Goal: Task Accomplishment & Management: Complete application form

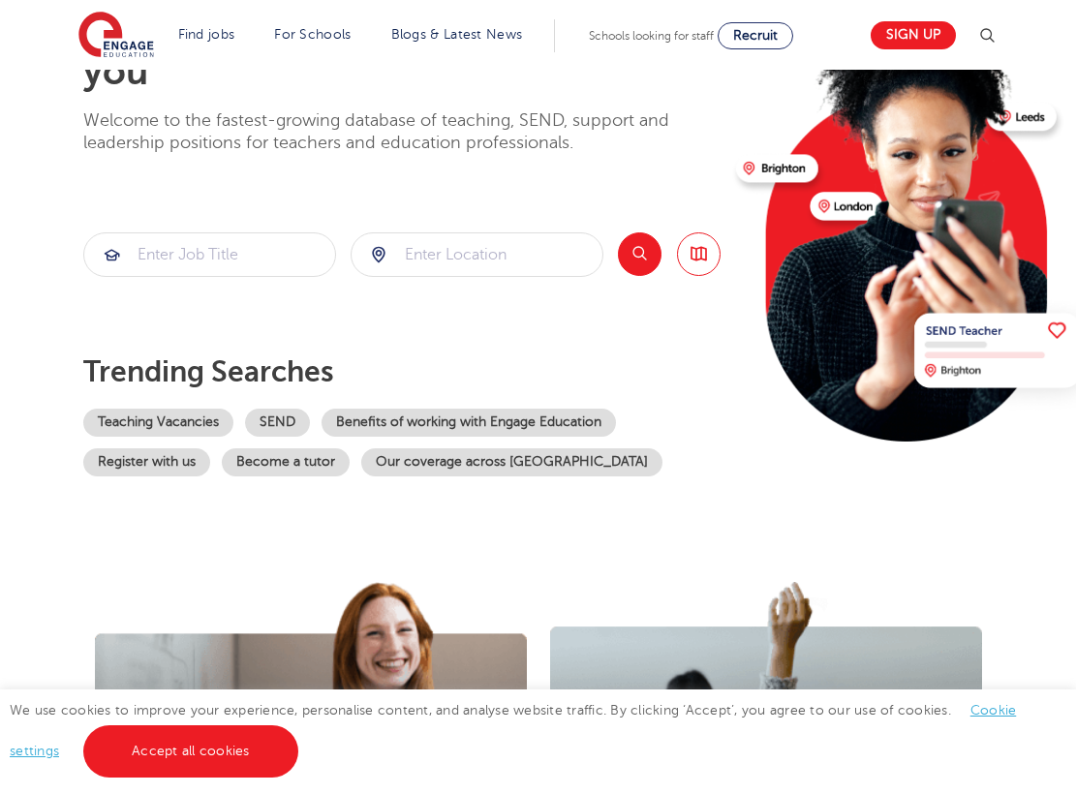
scroll to position [266, 0]
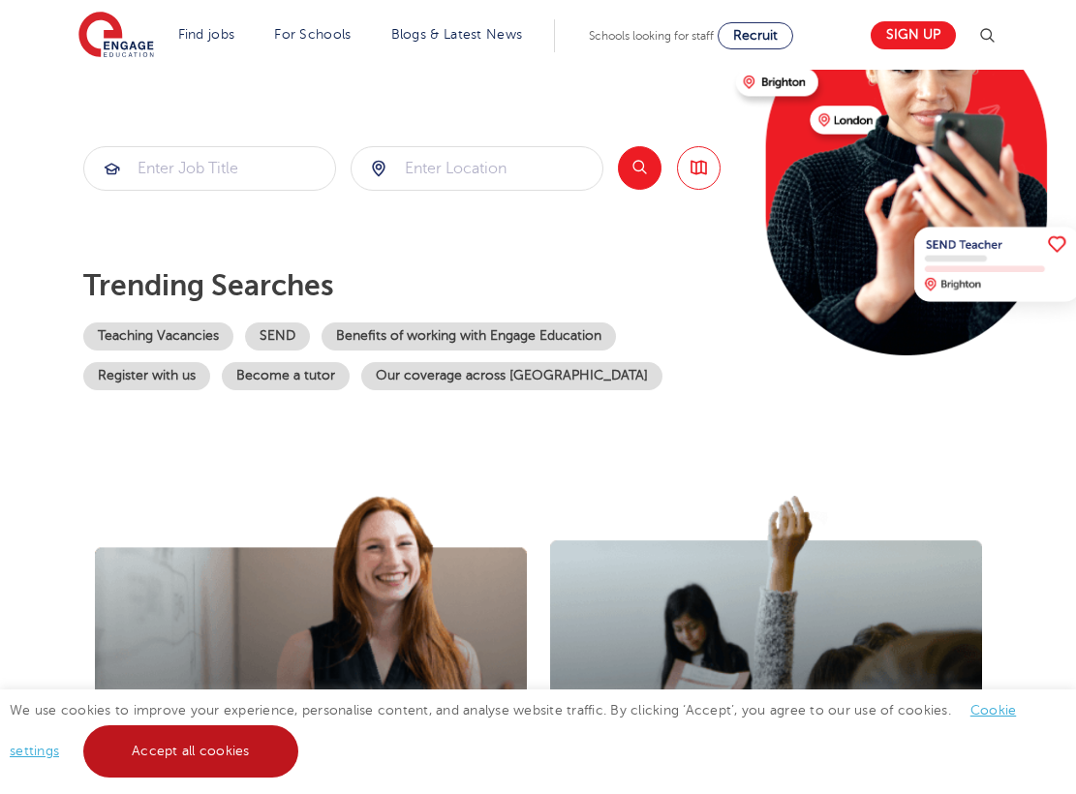
click at [219, 739] on link "Accept all cookies" at bounding box center [190, 751] width 215 height 52
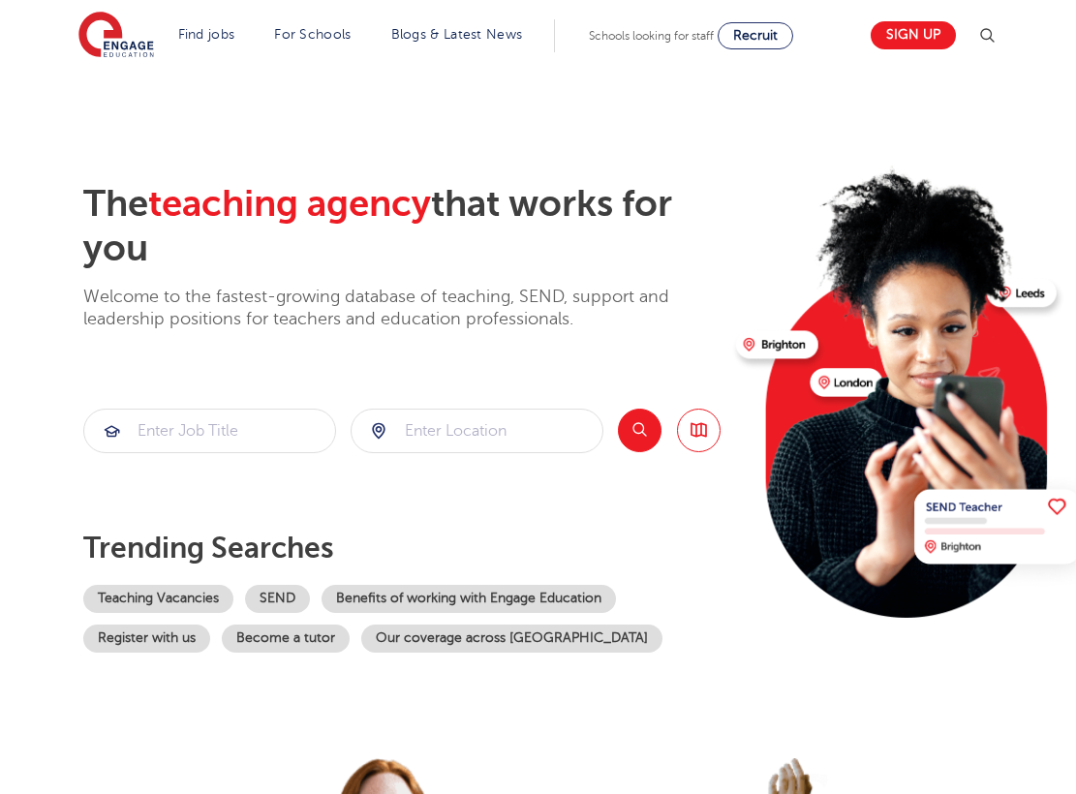
scroll to position [27, 0]
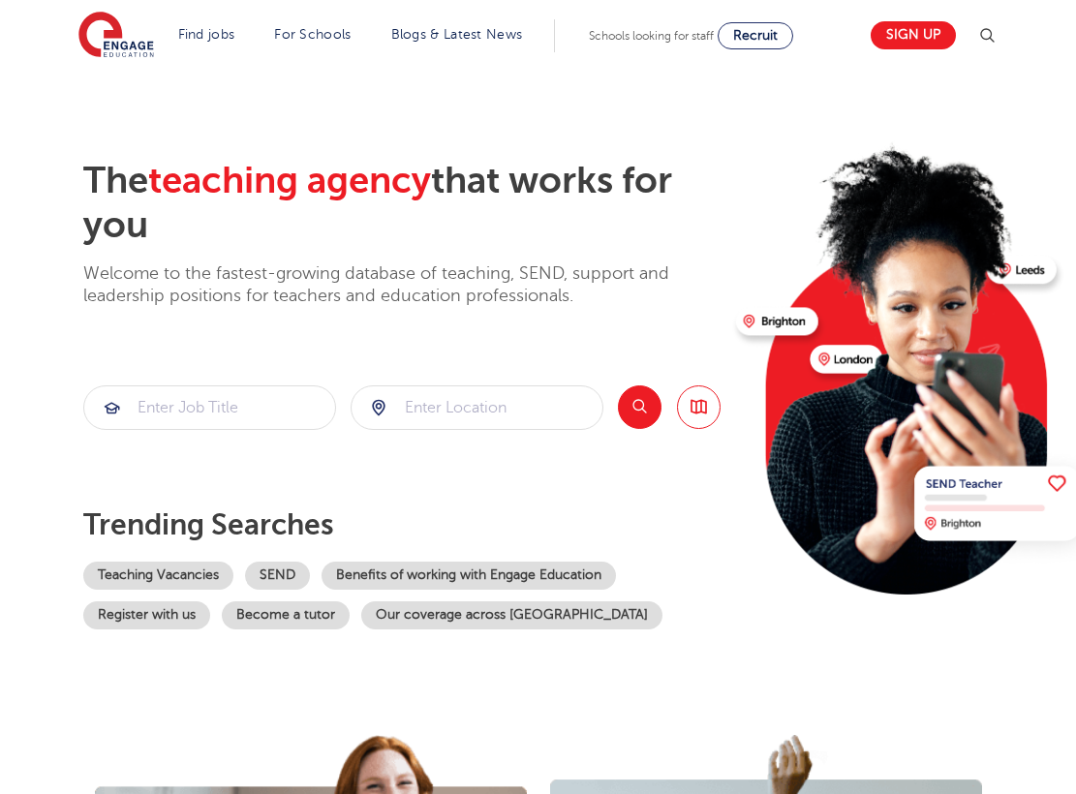
click at [648, 403] on button "Search" at bounding box center [640, 407] width 44 height 44
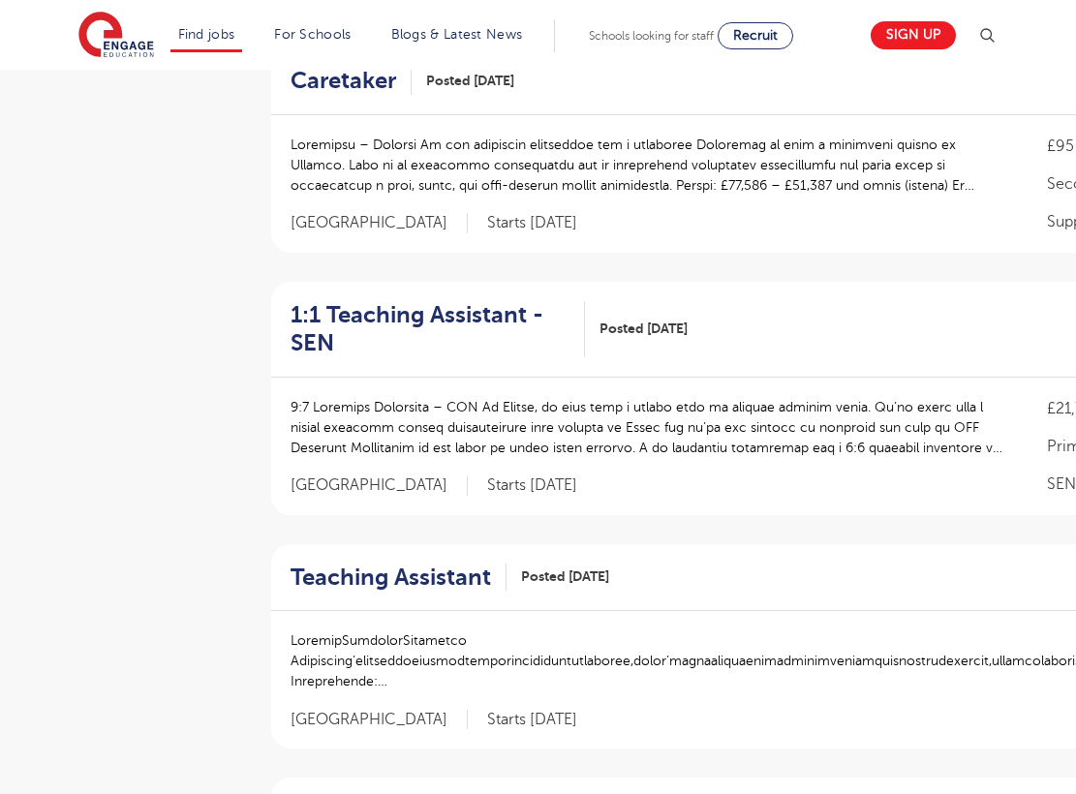
scroll to position [1645, 0]
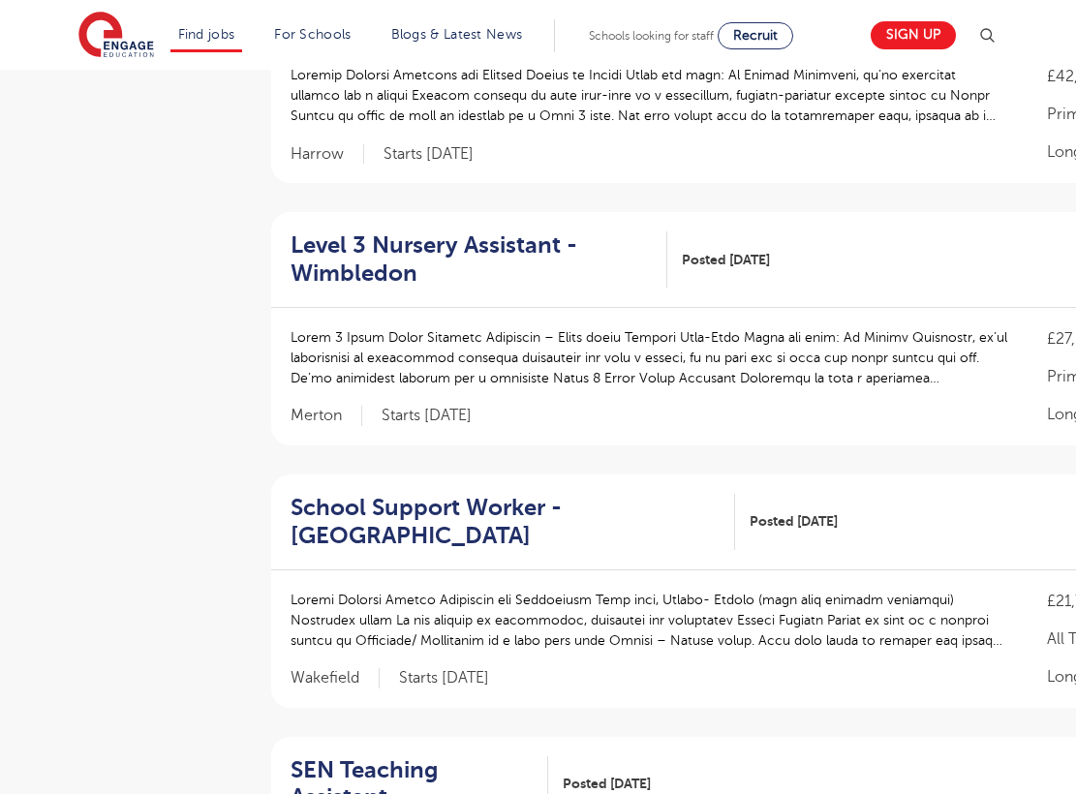
scroll to position [0, 0]
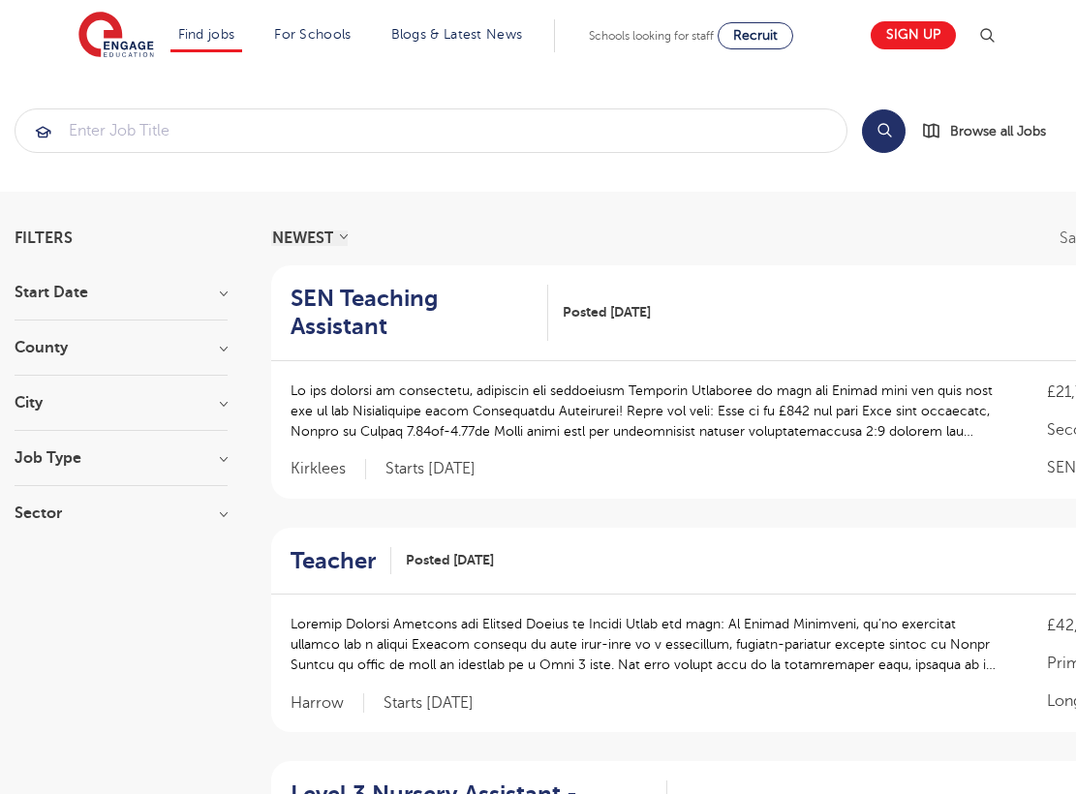
click at [223, 403] on h3 "City" at bounding box center [121, 402] width 213 height 15
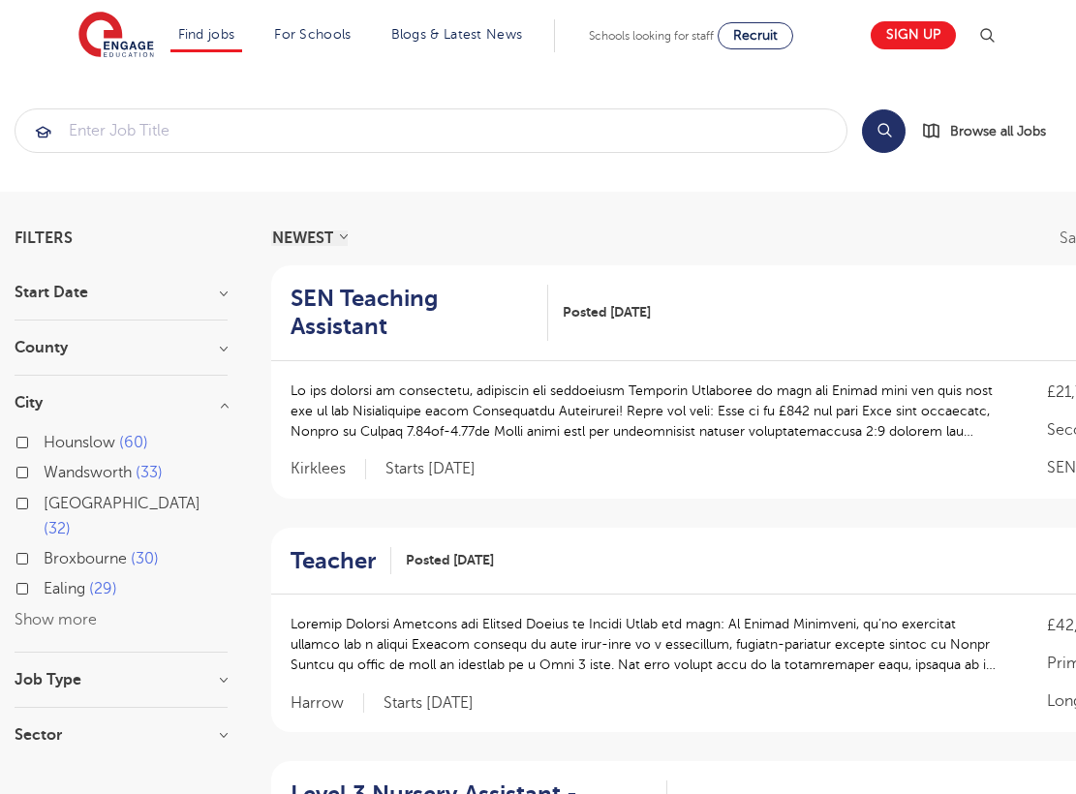
click at [217, 350] on h3 "County" at bounding box center [121, 347] width 213 height 15
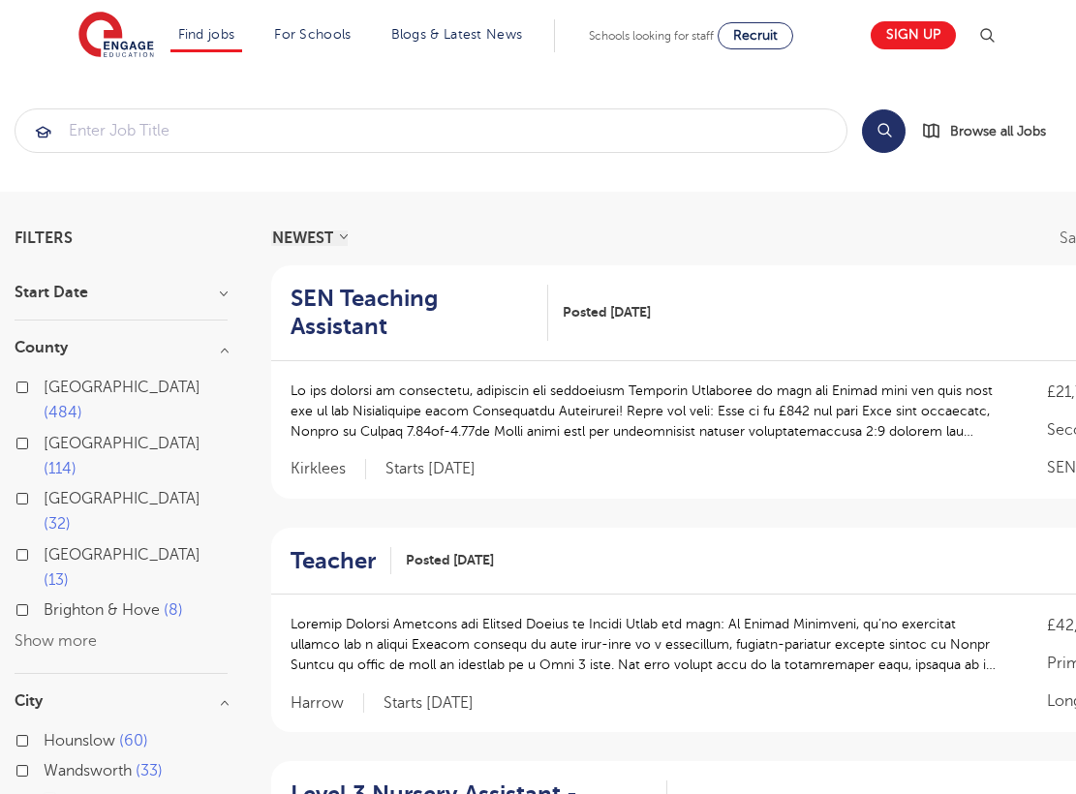
click at [75, 632] on button "Show more" at bounding box center [56, 640] width 82 height 17
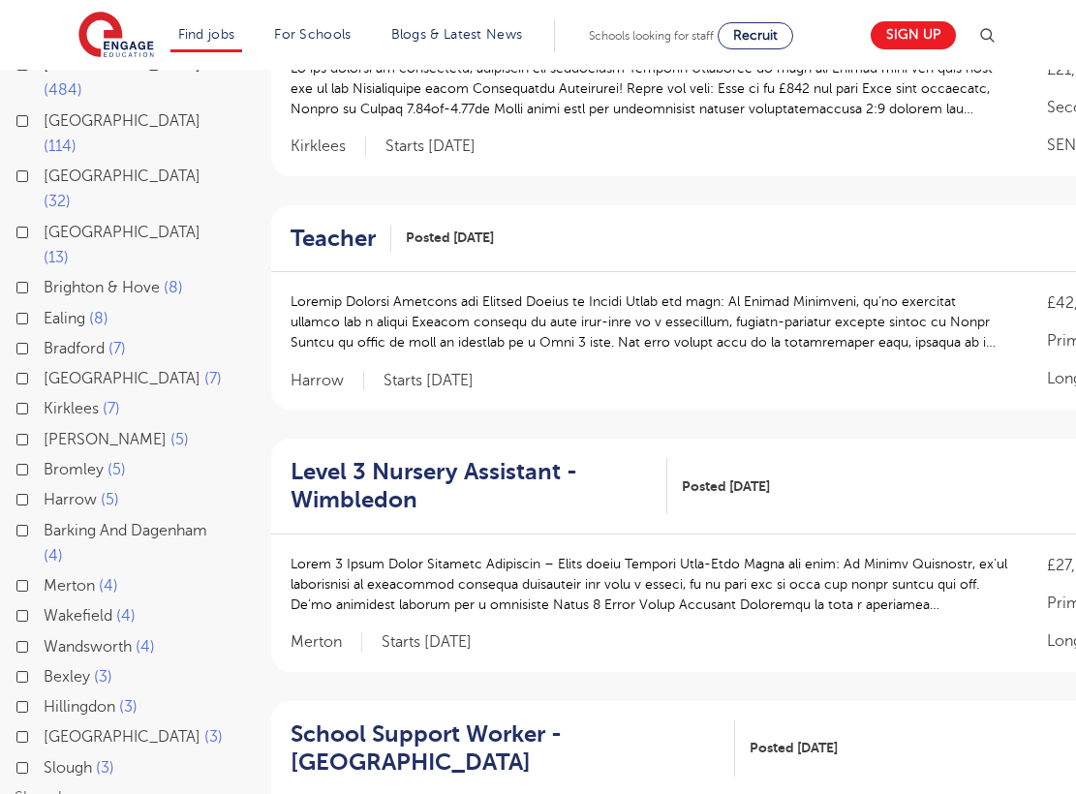
scroll to position [326, 0]
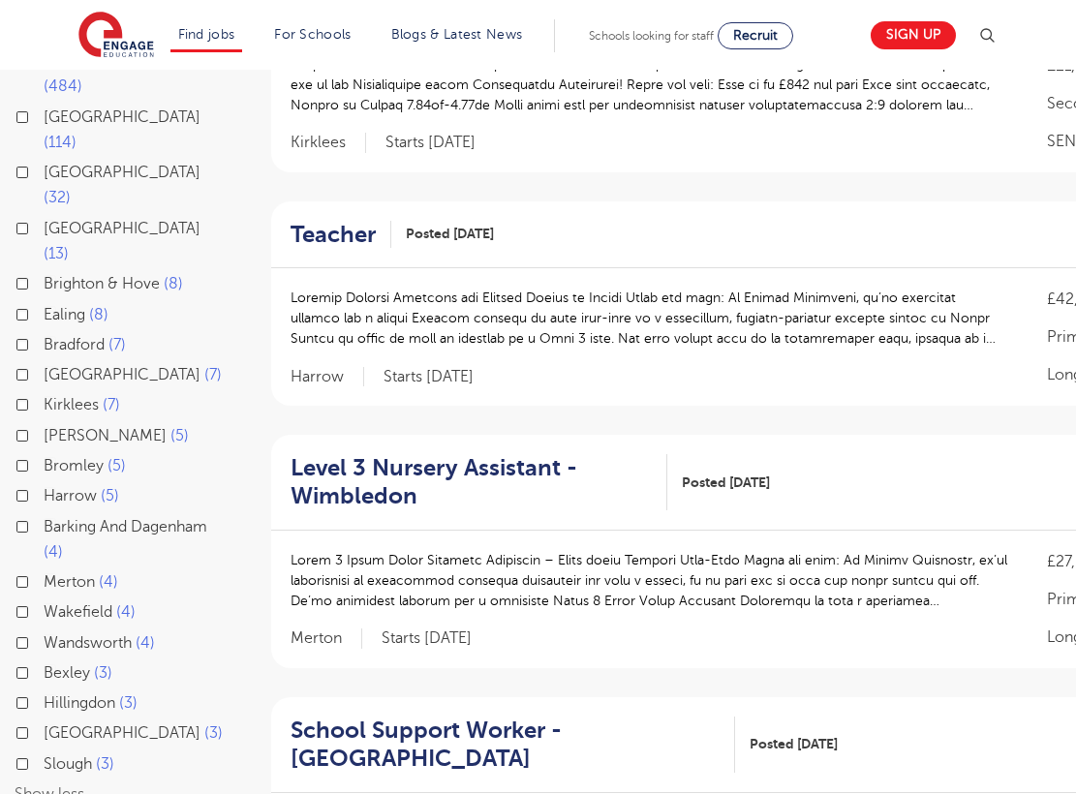
click at [36, 453] on div "Bromley 5" at bounding box center [121, 468] width 213 height 30
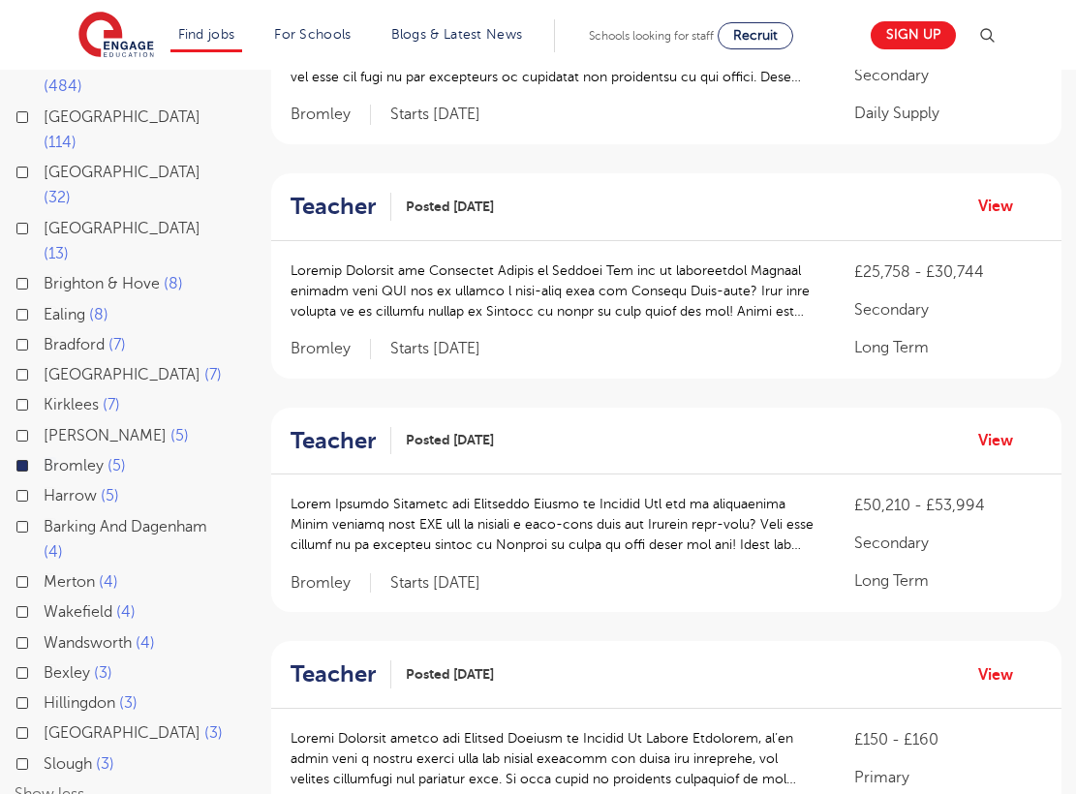
click at [91, 487] on span "Harrow" at bounding box center [70, 495] width 53 height 17
click at [56, 487] on input "Harrow 5" at bounding box center [50, 493] width 13 height 13
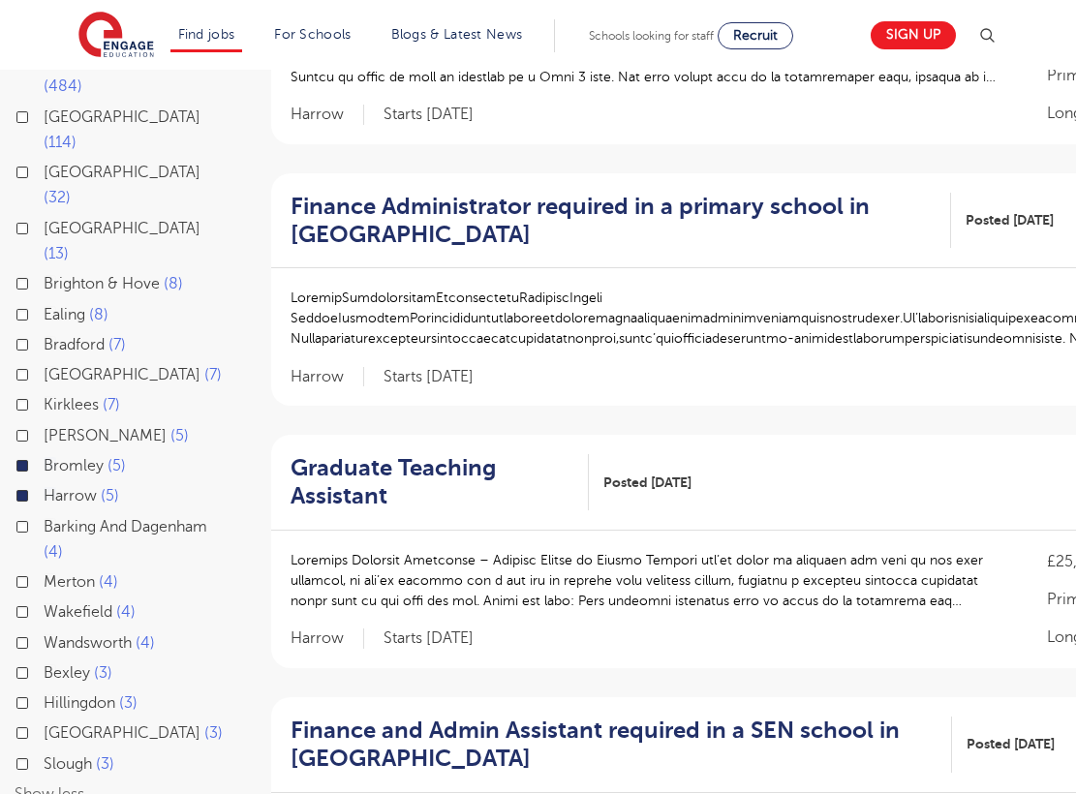
click at [91, 518] on span "Barking And Dagenham" at bounding box center [126, 526] width 164 height 17
click at [56, 518] on input "Barking And Dagenham 4" at bounding box center [50, 524] width 13 height 13
click at [104, 634] on span "Wandsworth" at bounding box center [88, 642] width 88 height 17
click at [56, 634] on input "Wandsworth 4" at bounding box center [50, 640] width 13 height 13
checkbox input "true"
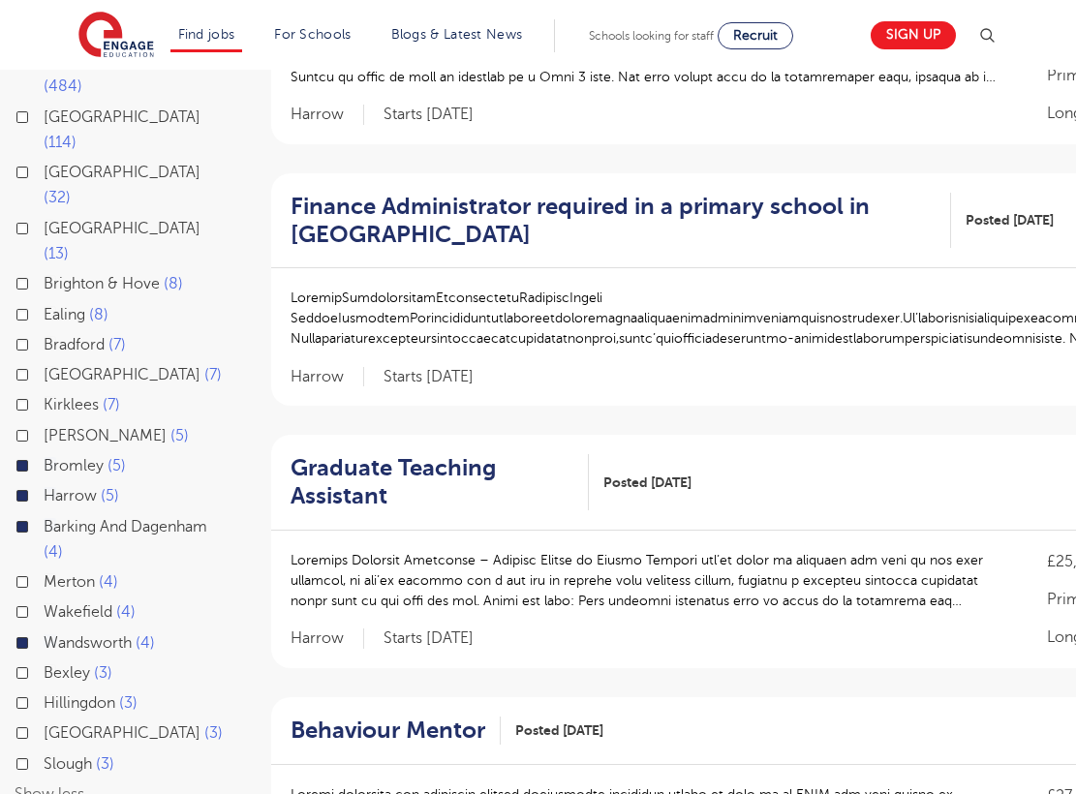
scroll to position [322, 0]
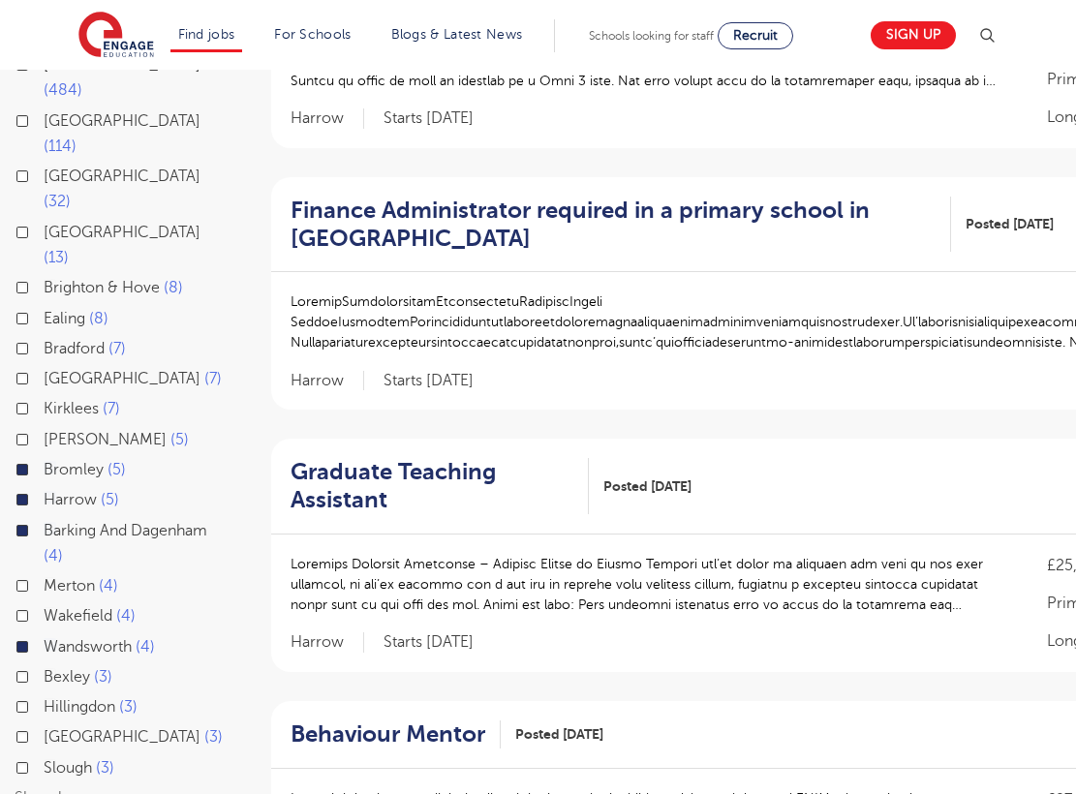
click at [103, 759] on span "3" at bounding box center [105, 767] width 18 height 17
click at [56, 759] on input "Slough 3" at bounding box center [50, 765] width 13 height 13
checkbox input "true"
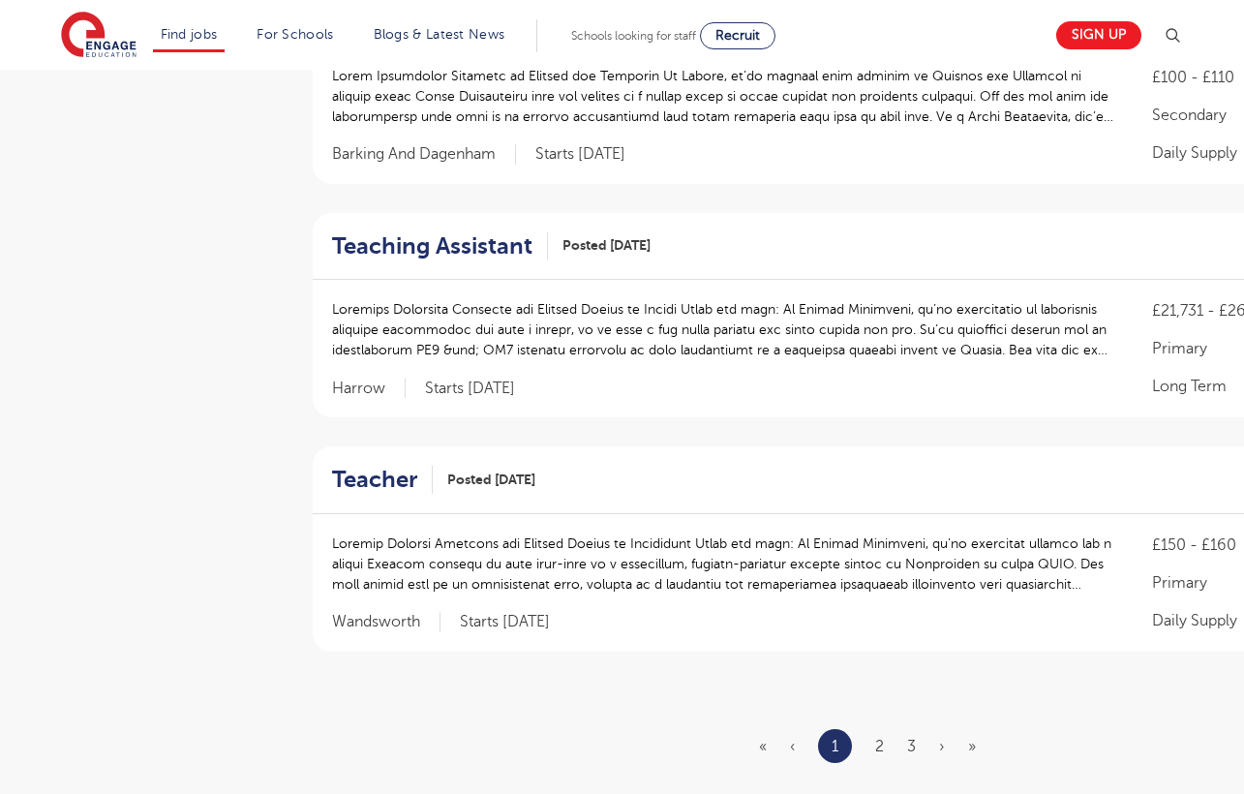
scroll to position [2066, 0]
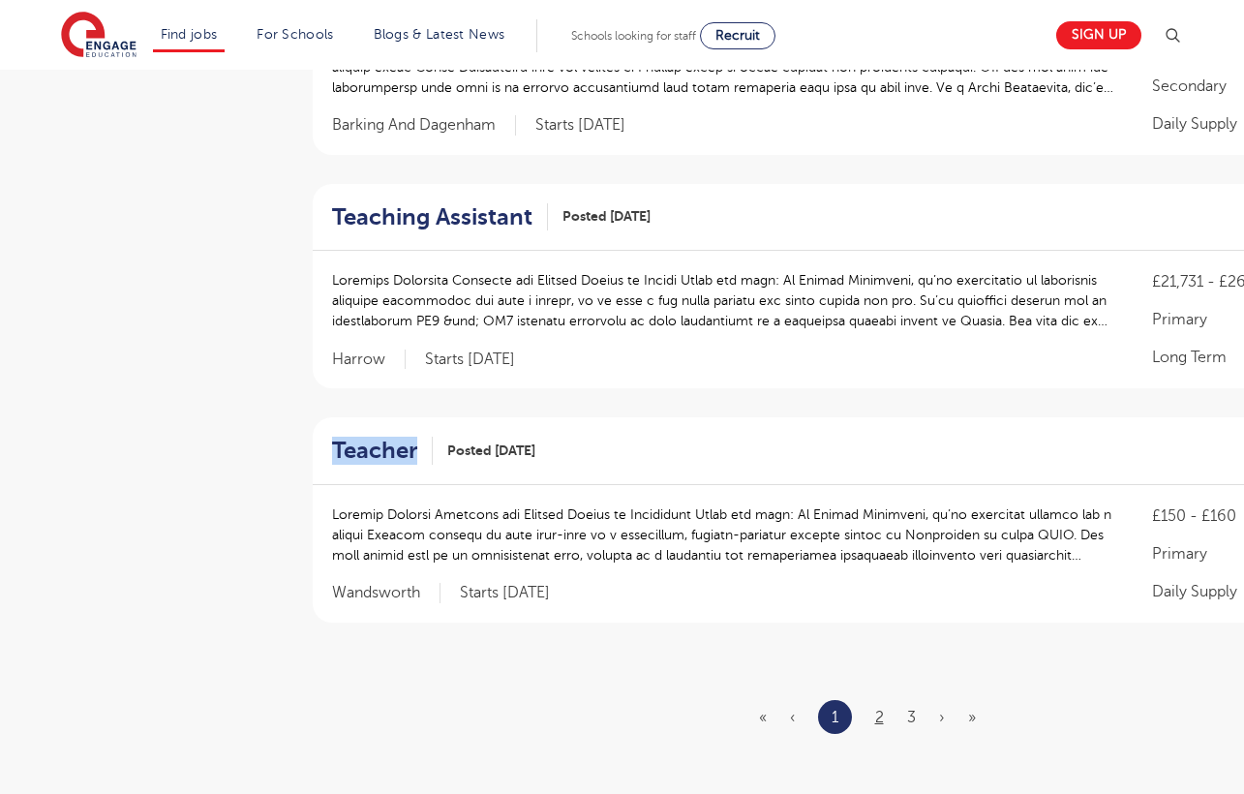
click at [878, 709] on link "2" at bounding box center [879, 717] width 9 height 17
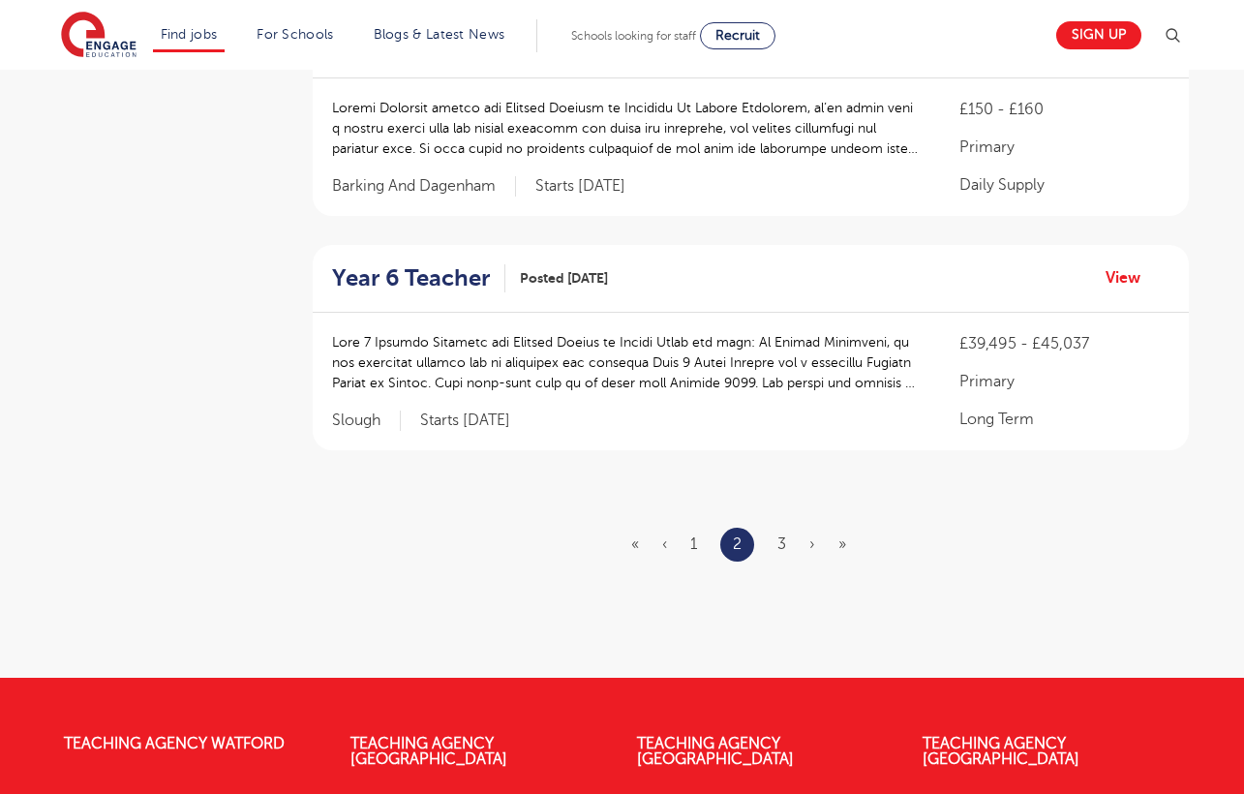
scroll to position [2384, 0]
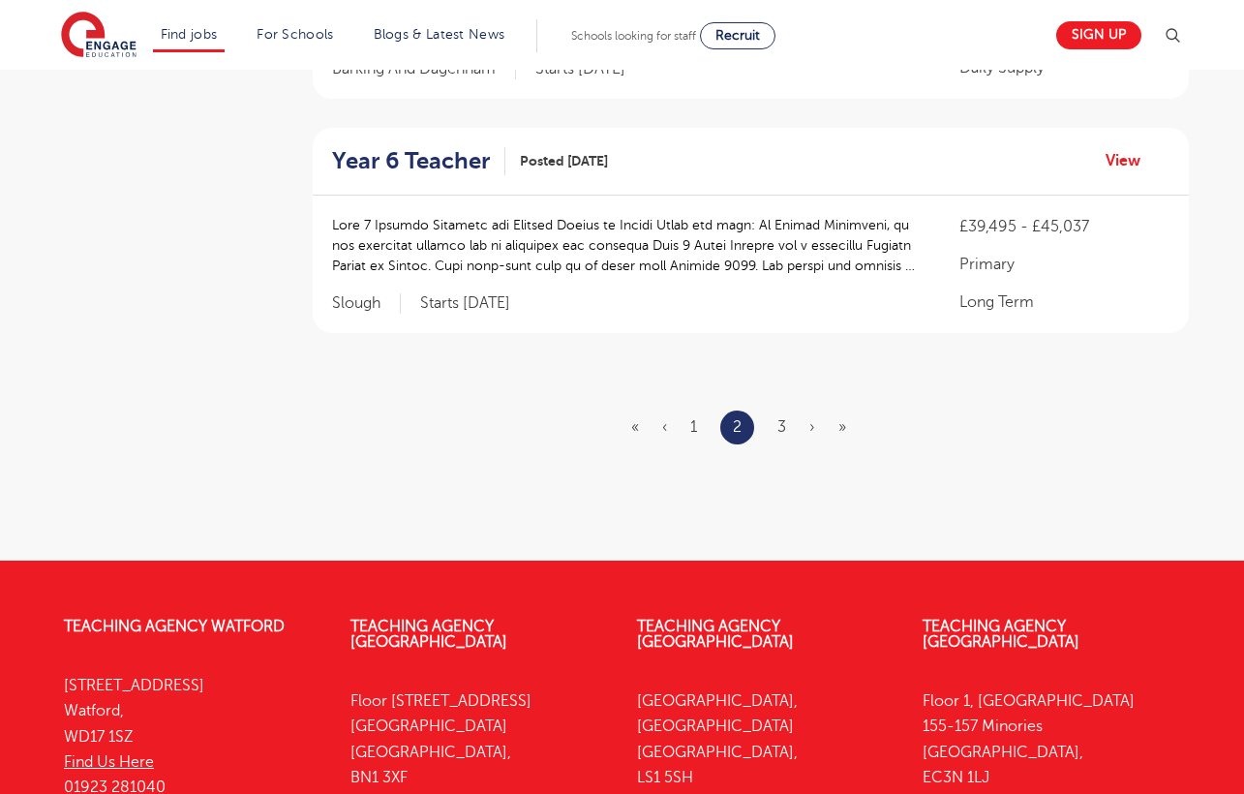
click at [783, 411] on ul "« ‹ 1 2 3 › »" at bounding box center [750, 428] width 238 height 34
click at [780, 418] on link "3" at bounding box center [782, 426] width 9 height 17
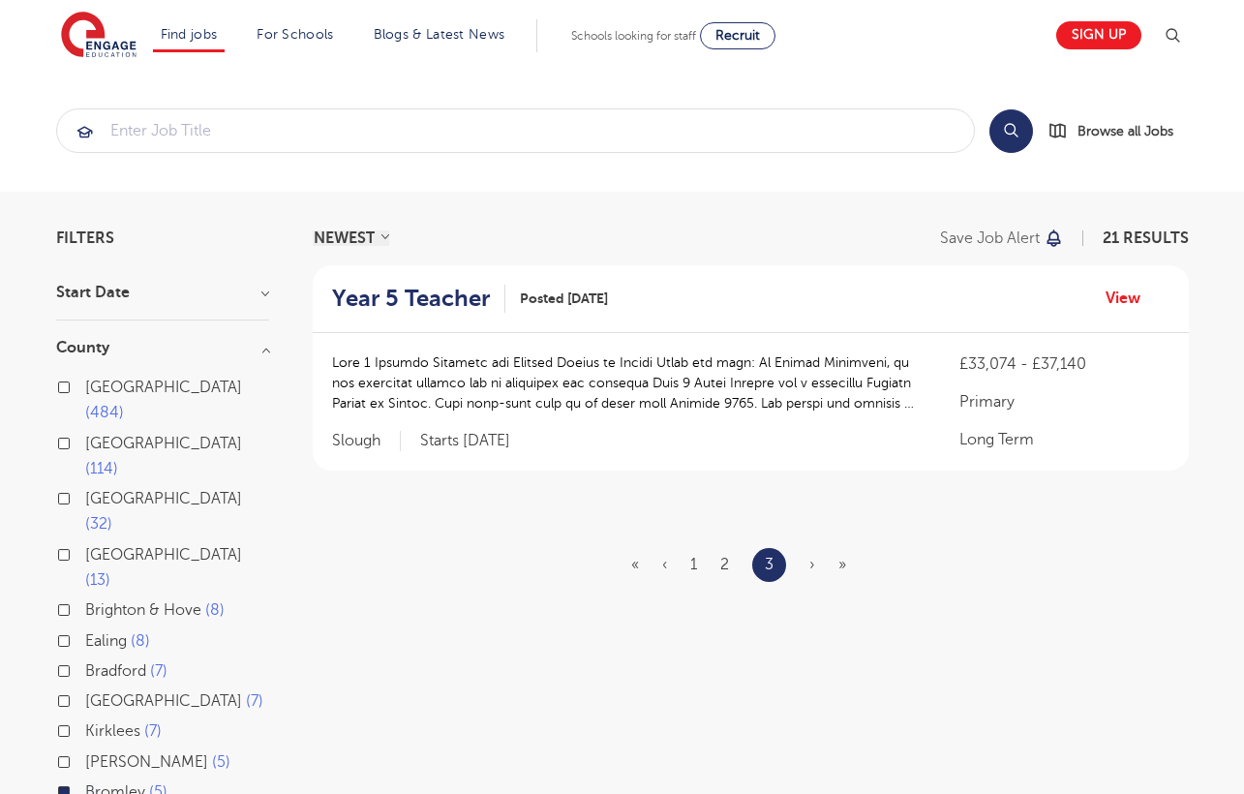
click at [115, 36] on img at bounding box center [99, 36] width 76 height 48
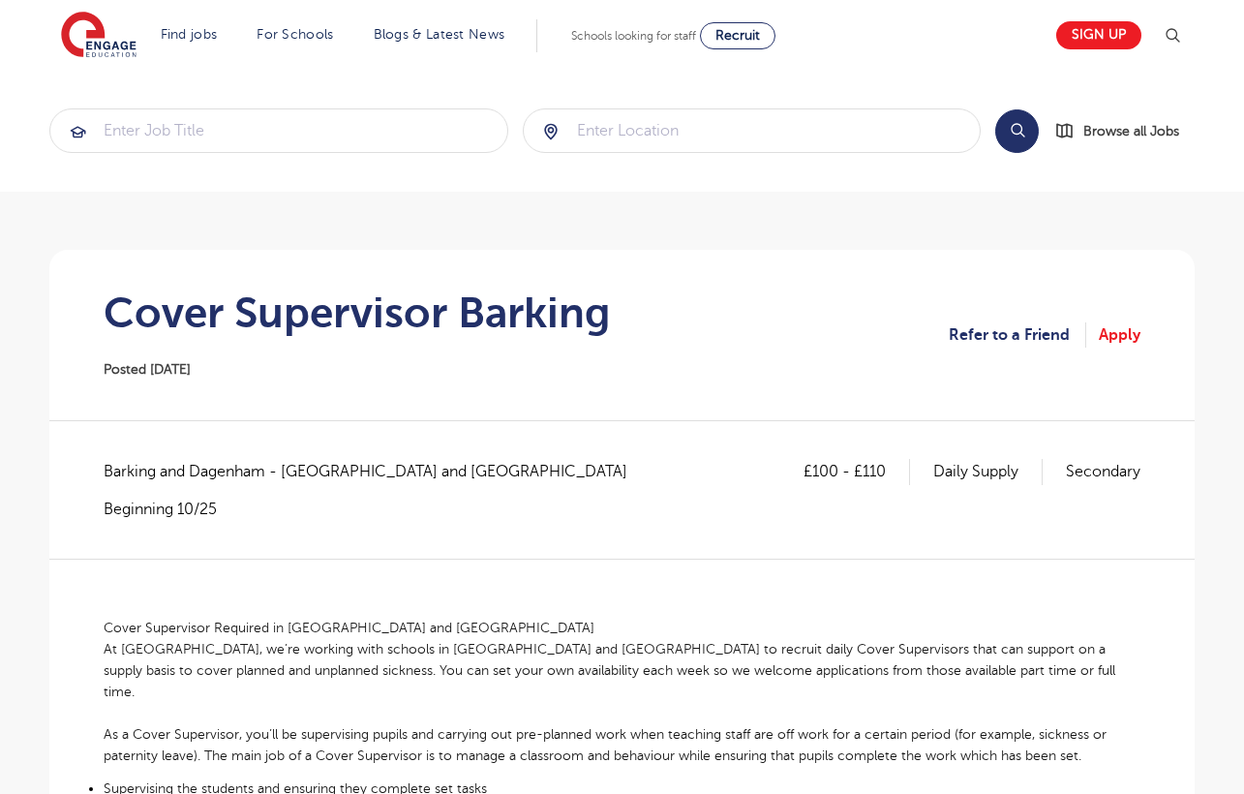
scroll to position [4, 0]
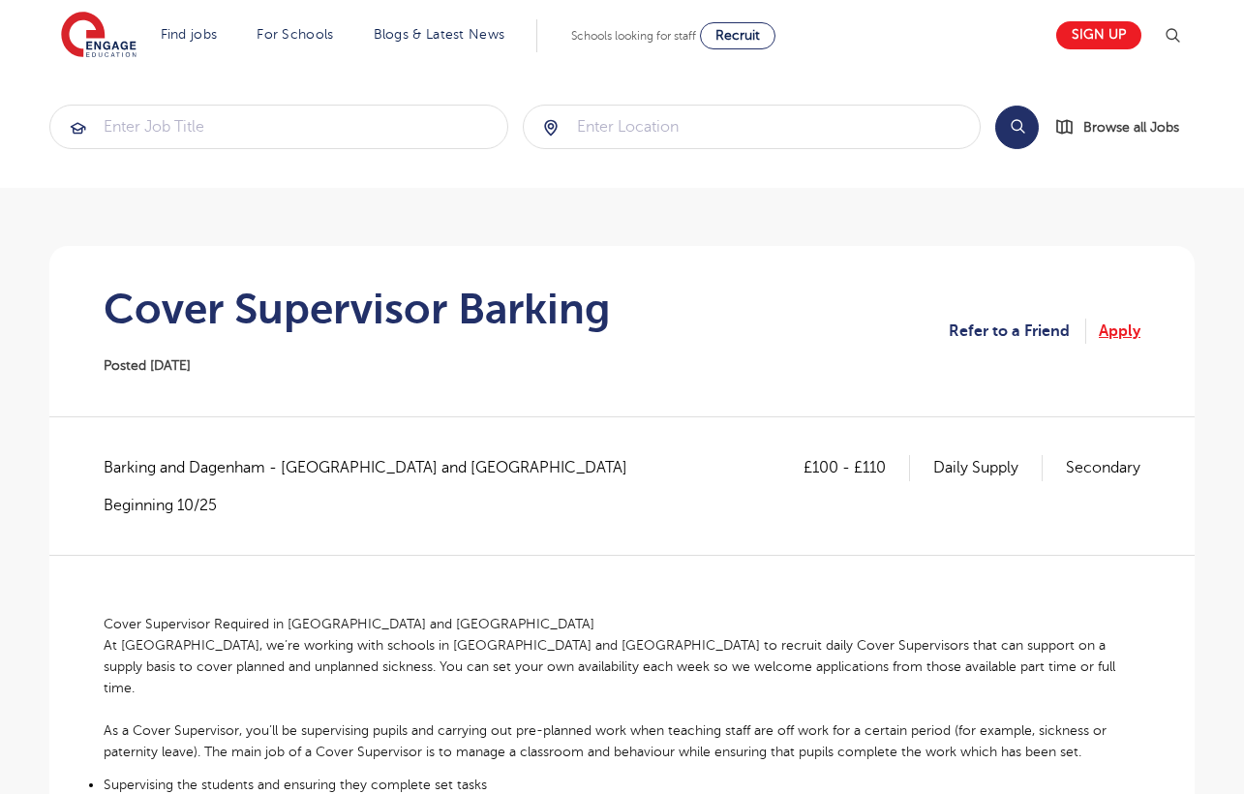
click at [1116, 332] on link "Apply" at bounding box center [1120, 331] width 42 height 25
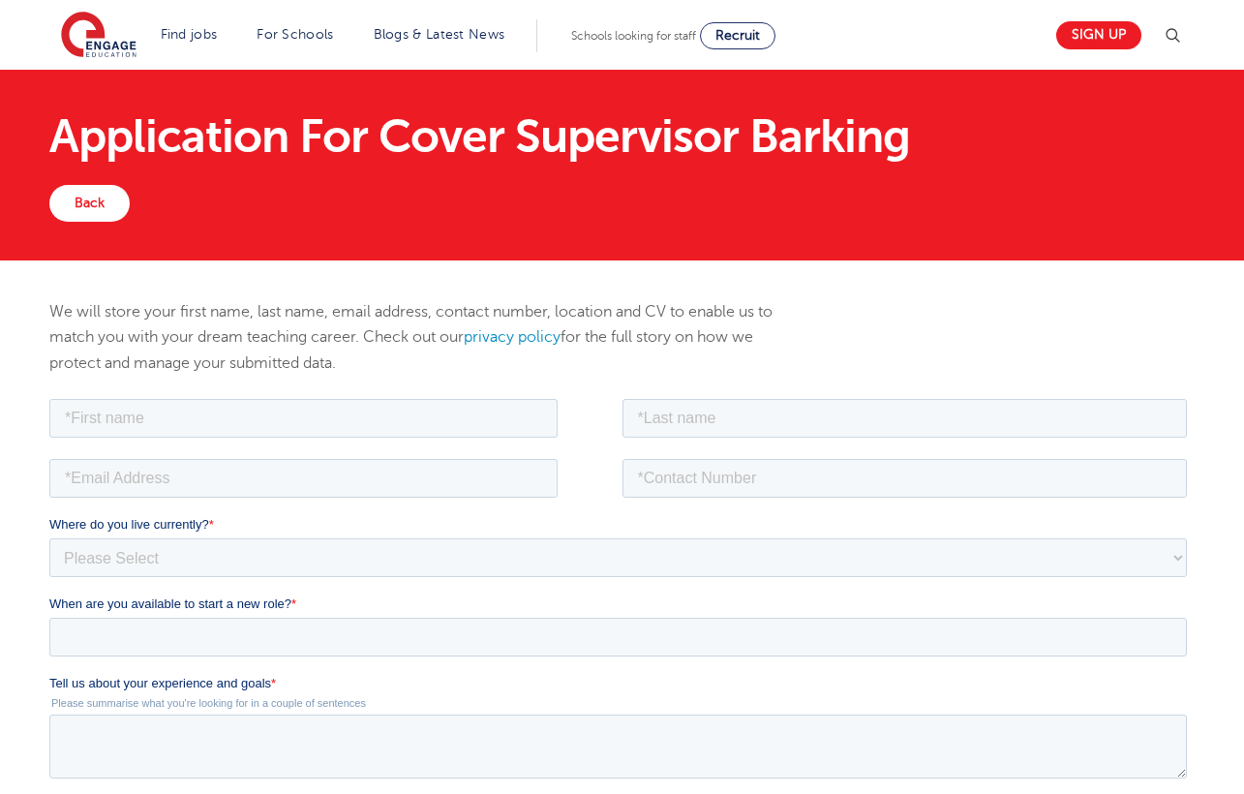
scroll to position [174, 0]
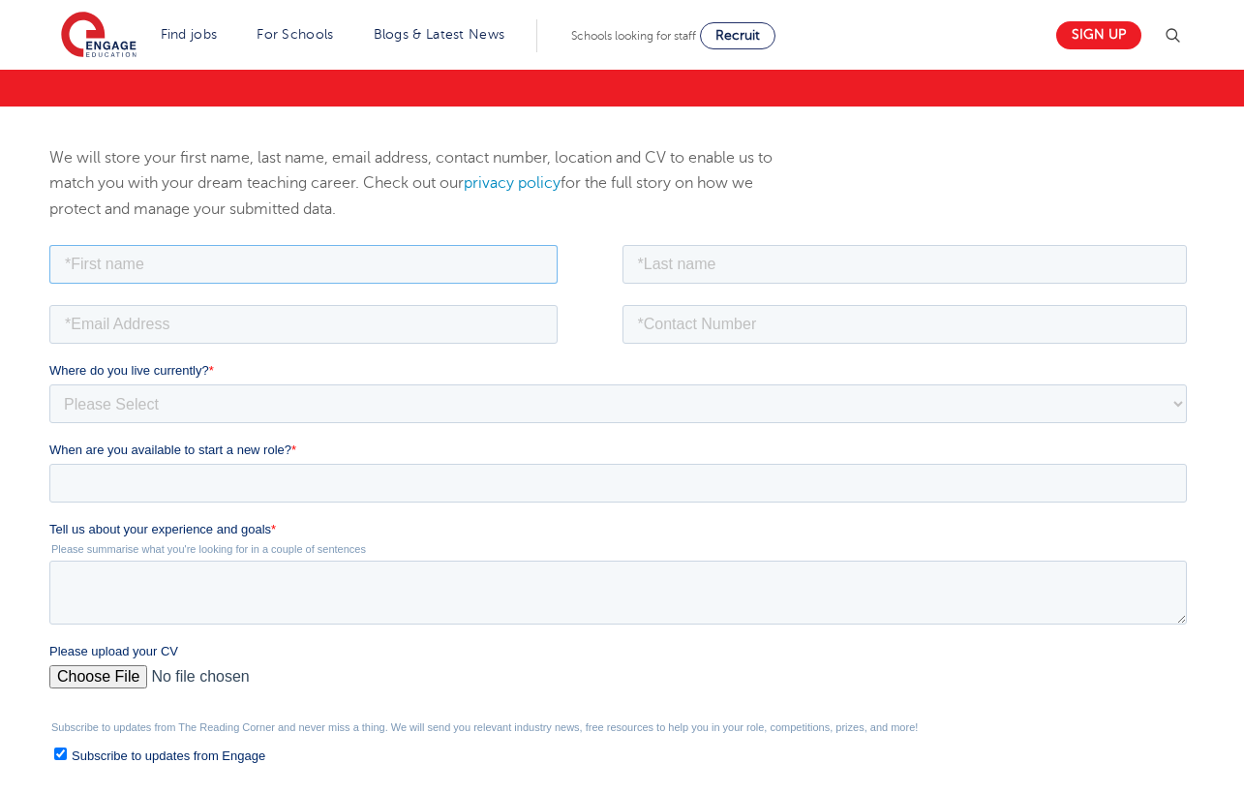
paste input "Abisola"
type input "Abisola"
paste input "Oluwasola"
type input "Oluwasola"
drag, startPoint x: 428, startPoint y: 352, endPoint x: 449, endPoint y: 339, distance: 25.3
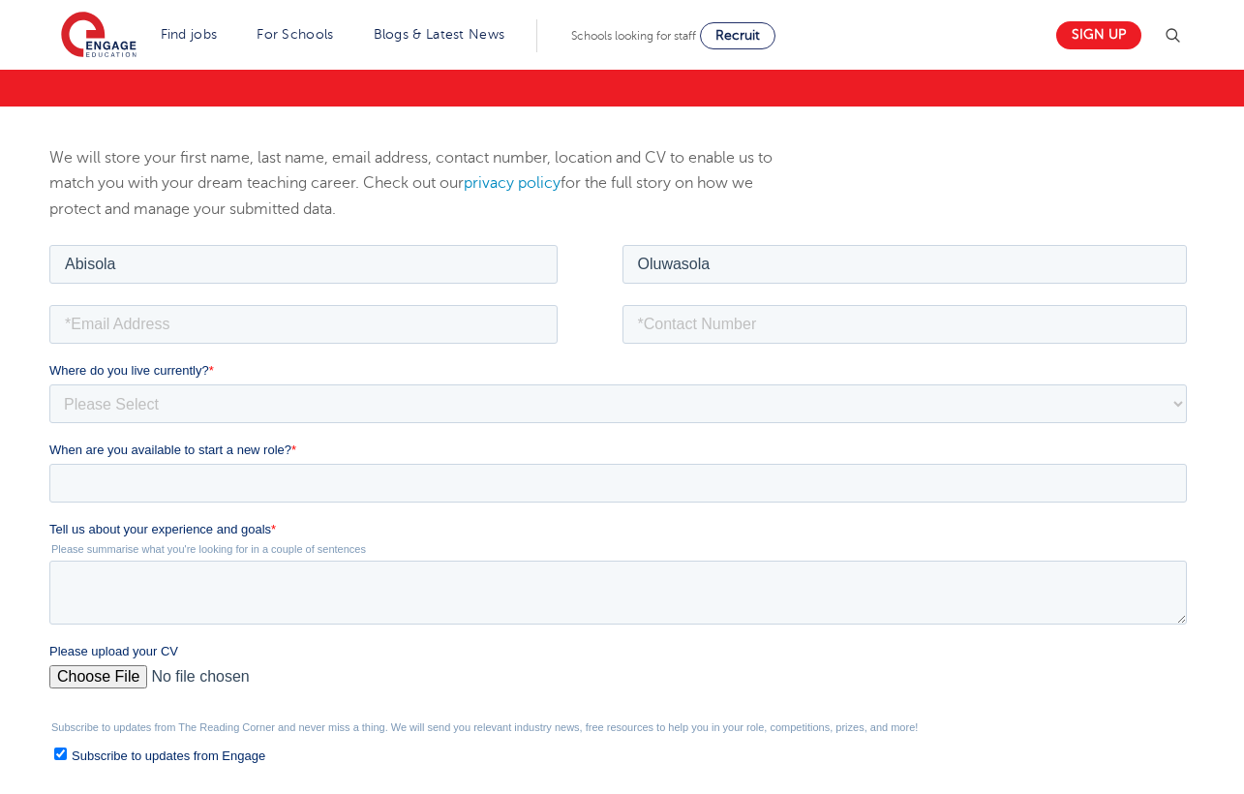
click at [428, 352] on fieldset at bounding box center [622, 330] width 1146 height 60
paste input "contactabisola@gmail.com"
type input "contactabisola@gmail.com"
click at [690, 345] on fieldset "contactabisola@gmail.com" at bounding box center [622, 330] width 1146 height 60
paste input "07377894272"
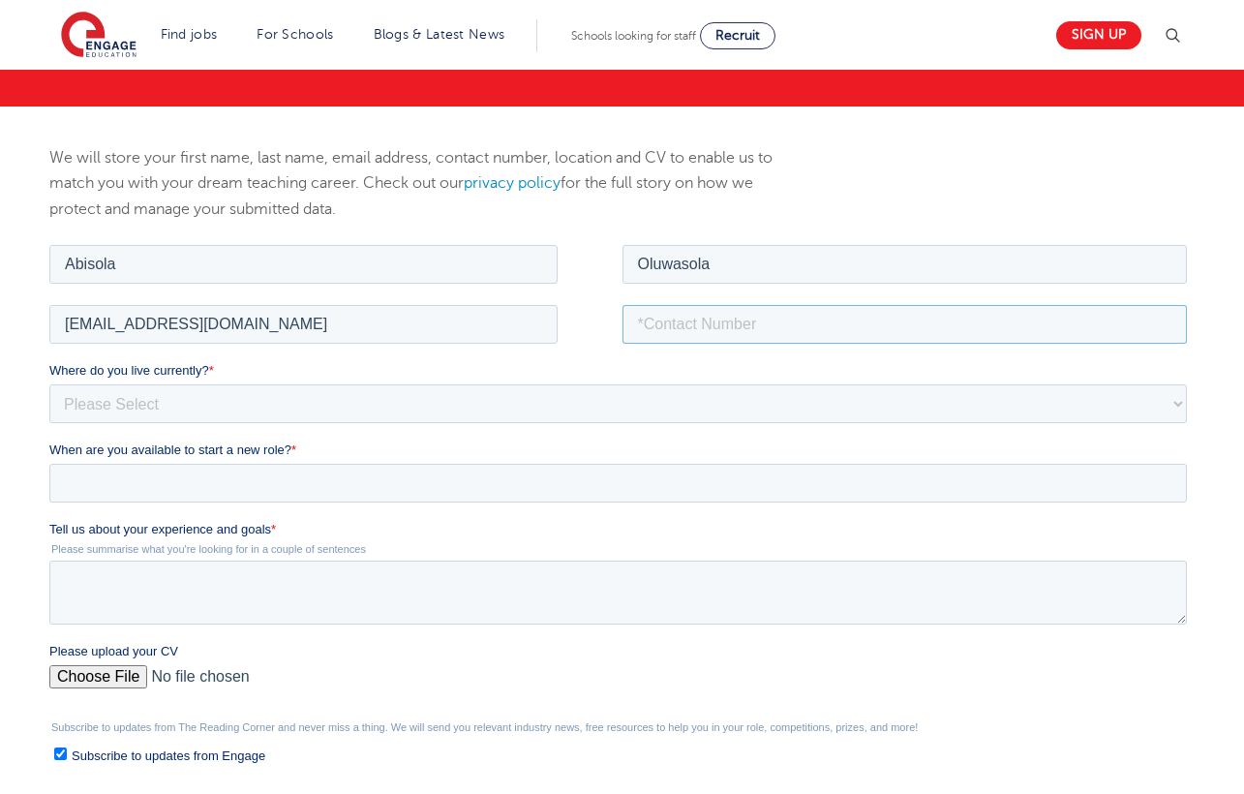
type input "07377894272"
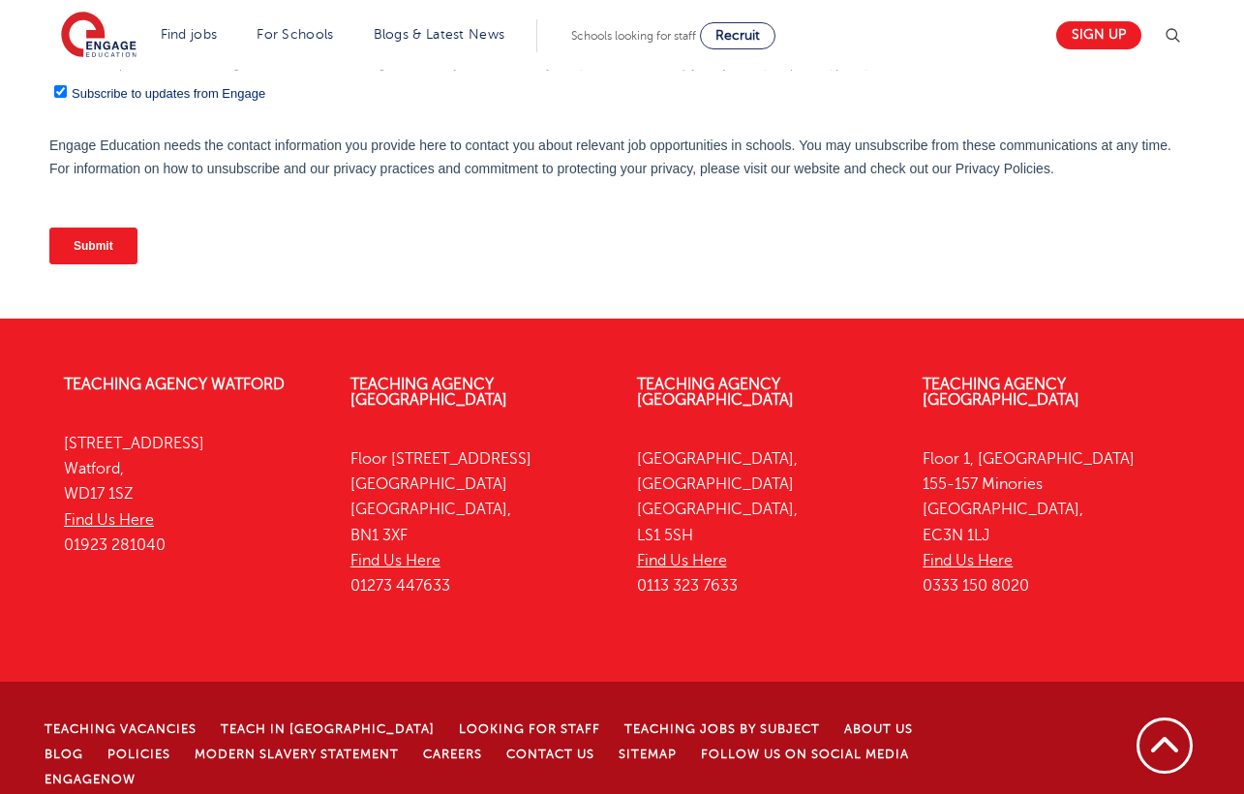
scroll to position [101, 0]
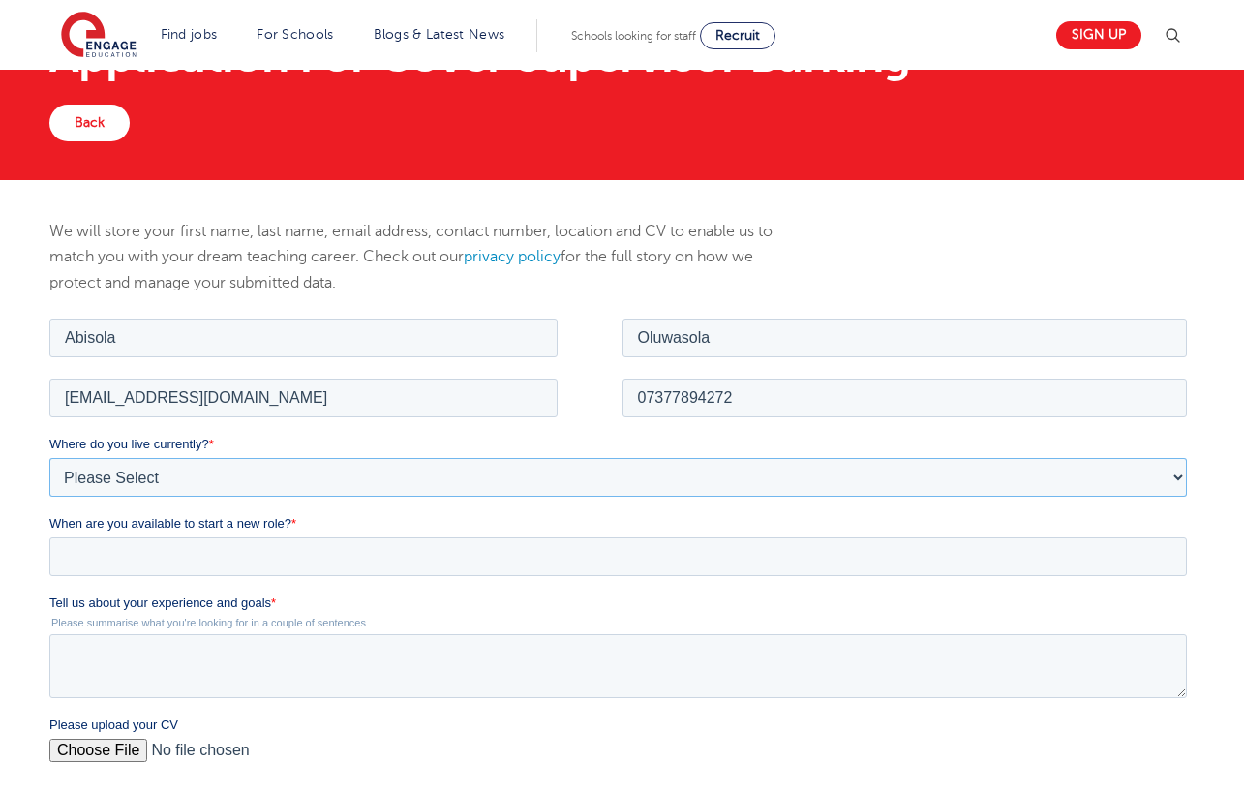
select select "UK"
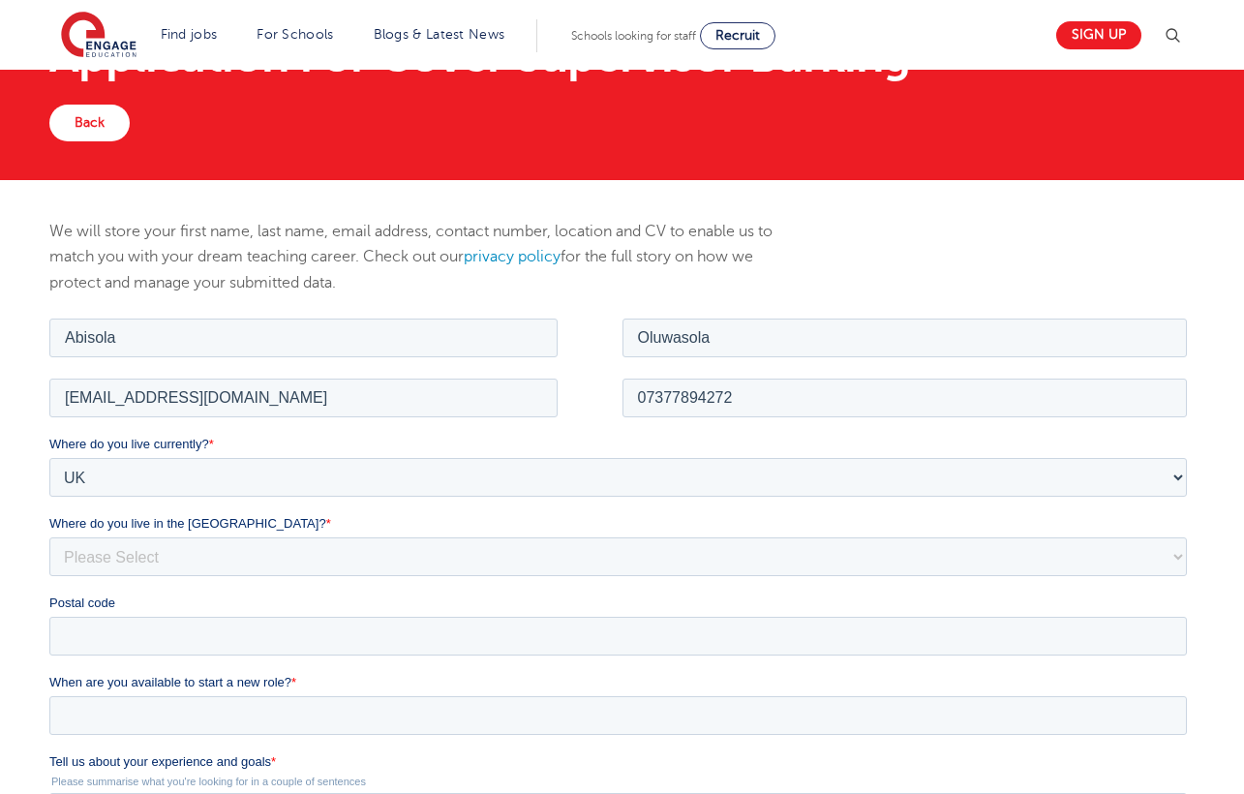
click at [340, 434] on label "Where do you live currently? *" at bounding box center [622, 443] width 1146 height 19
click at [340, 457] on select "Please Select UK Canada Ireland Australia New Zealand Europe USA South Africa J…" at bounding box center [618, 476] width 1138 height 39
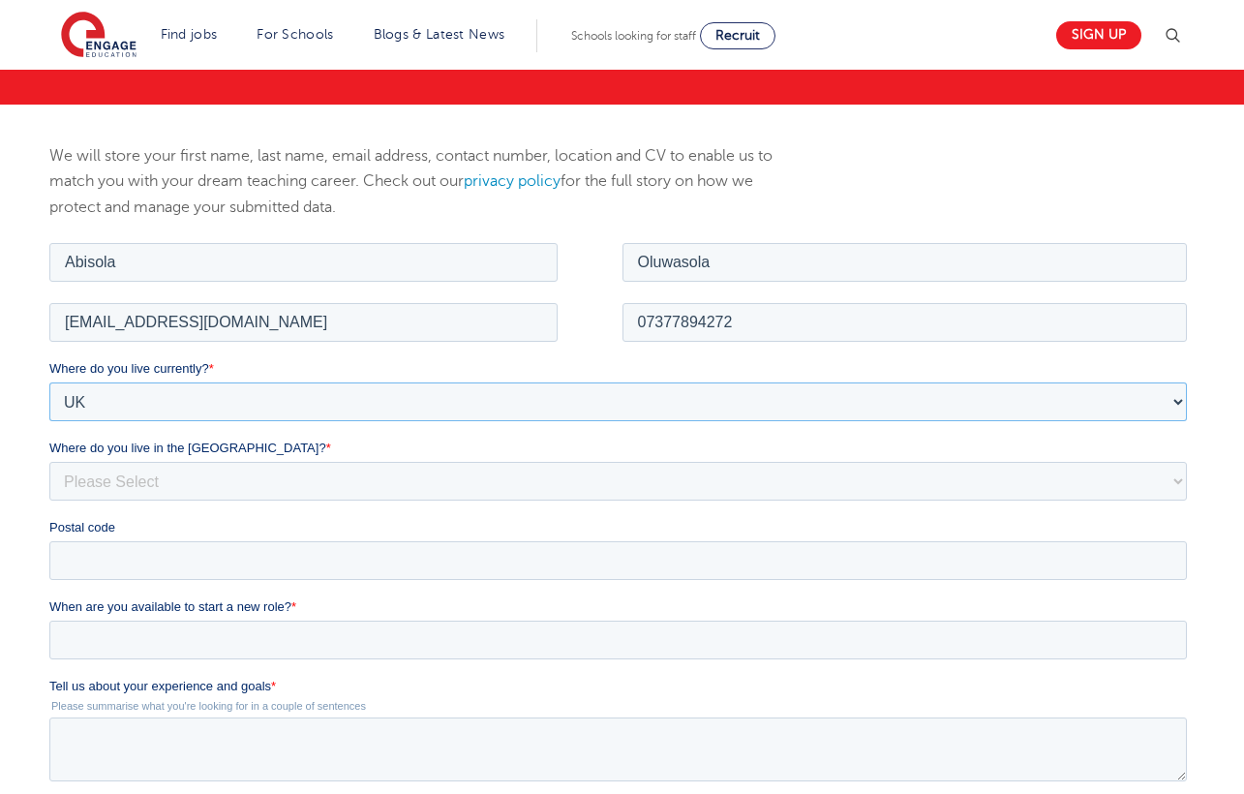
scroll to position [212, 0]
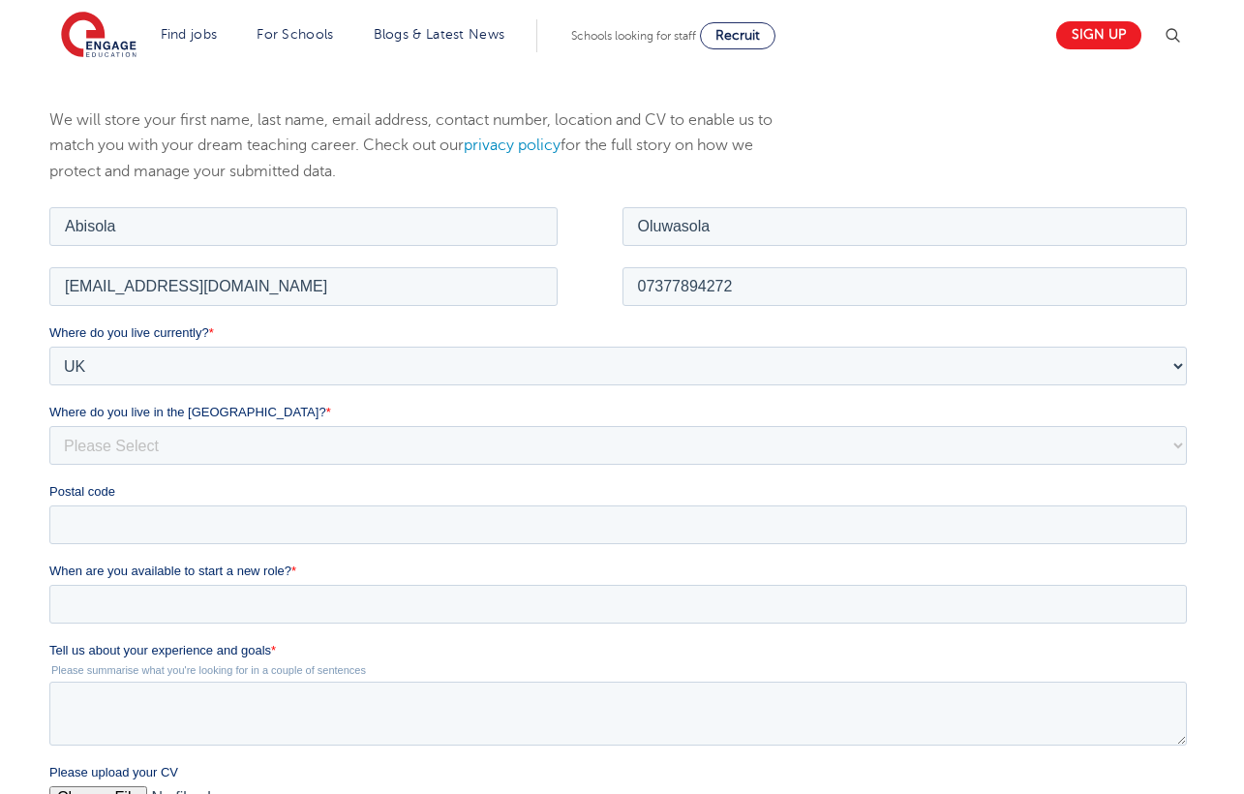
click at [590, 298] on div "contactabisola@gmail.com" at bounding box center [332, 285] width 566 height 39
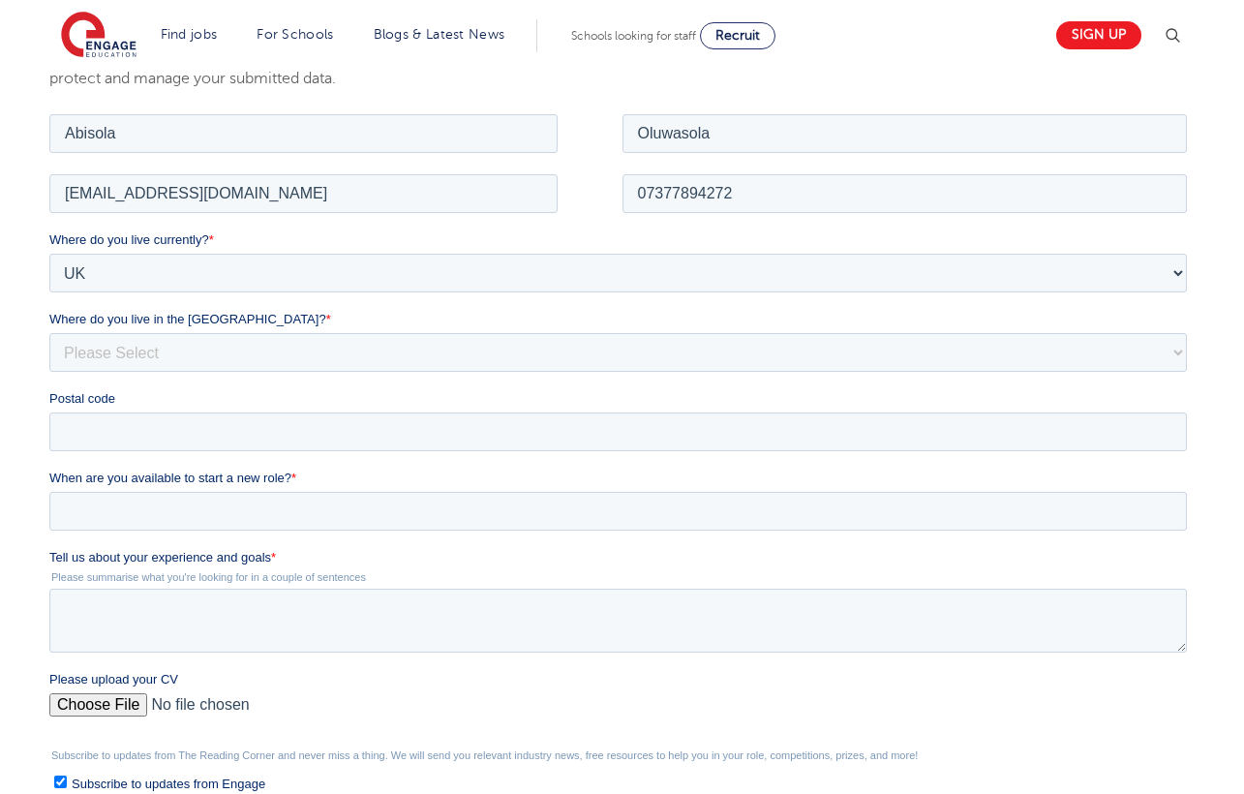
scroll to position [390, 0]
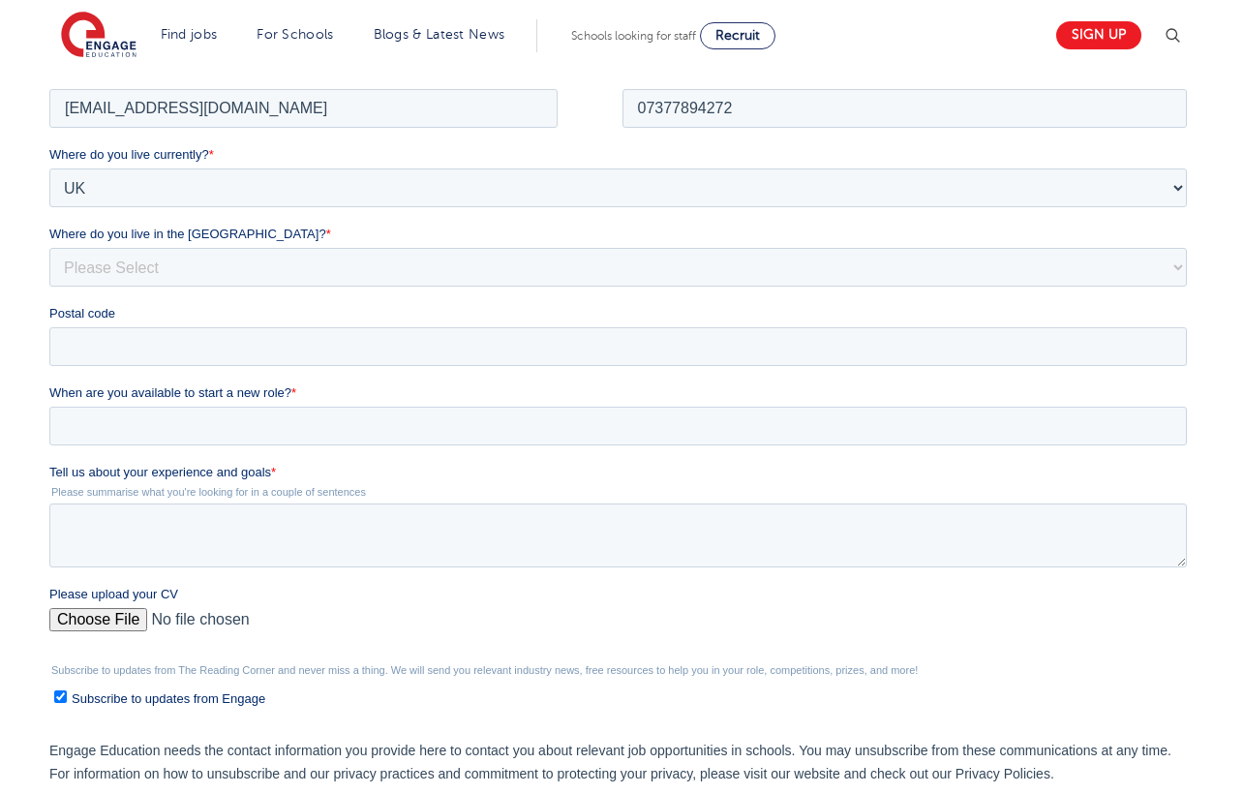
click at [180, 312] on div "Where do you live currently? * Please Select UK Canada Ireland Australia New Ze…" at bounding box center [622, 254] width 1146 height 221
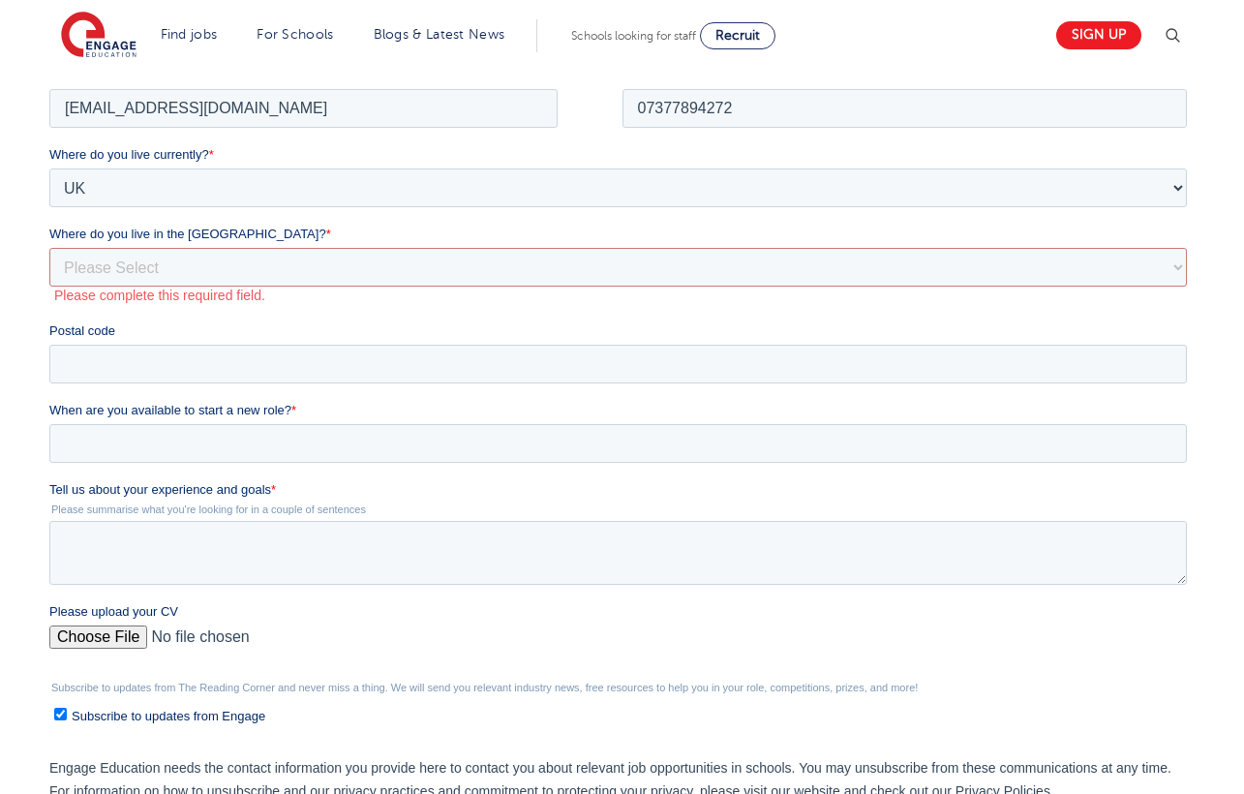
drag, startPoint x: 336, startPoint y: 305, endPoint x: 345, endPoint y: 321, distance: 18.6
click at [338, 320] on div "Where do you live currently? * Please Select UK Canada Ireland Australia New Ze…" at bounding box center [622, 263] width 1146 height 238
click at [992, 56] on section "Find jobs All vacancies We have one of the UK's largest database. and with hund…" at bounding box center [553, 35] width 984 height 71
